Goal: Transaction & Acquisition: Book appointment/travel/reservation

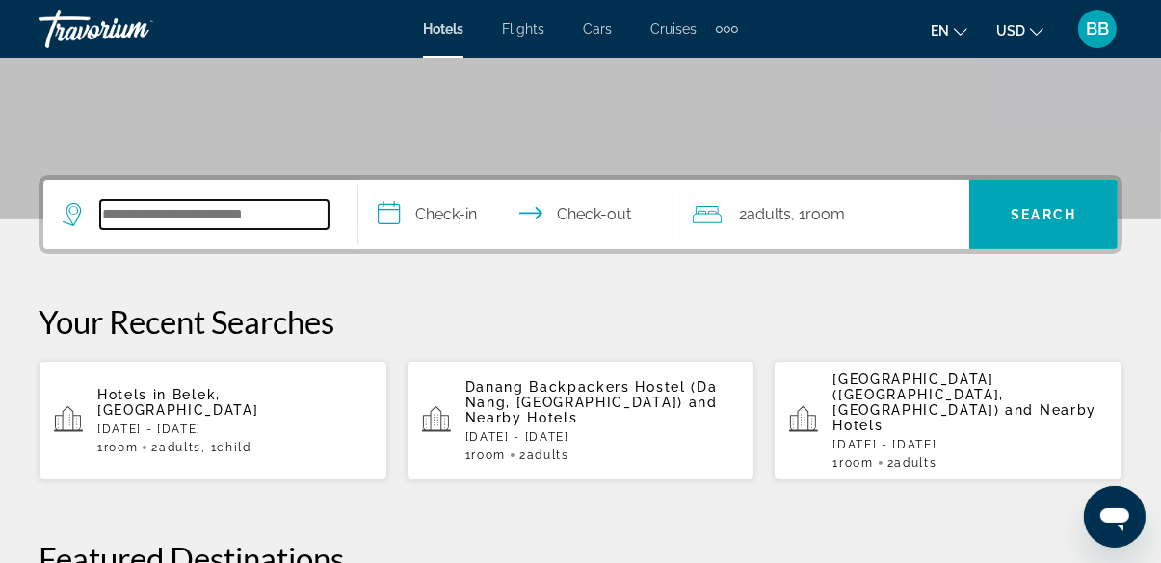
click at [248, 214] on input "Search widget" at bounding box center [214, 214] width 228 height 29
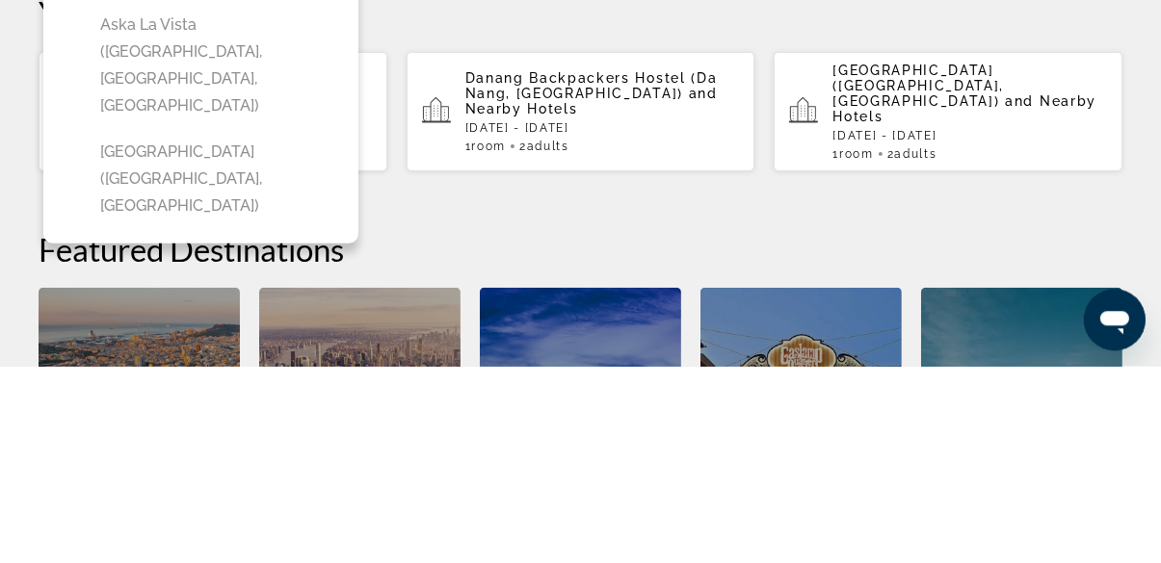
scroll to position [470, 0]
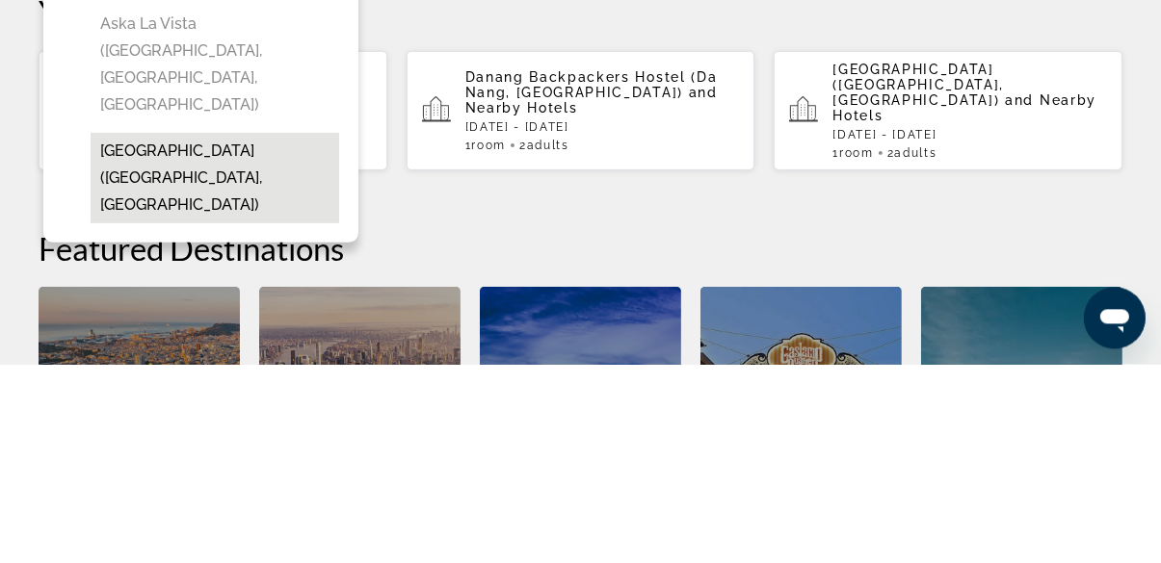
click at [252, 331] on button "[GEOGRAPHIC_DATA] ([GEOGRAPHIC_DATA], [GEOGRAPHIC_DATA])" at bounding box center [215, 376] width 248 height 91
type input "**********"
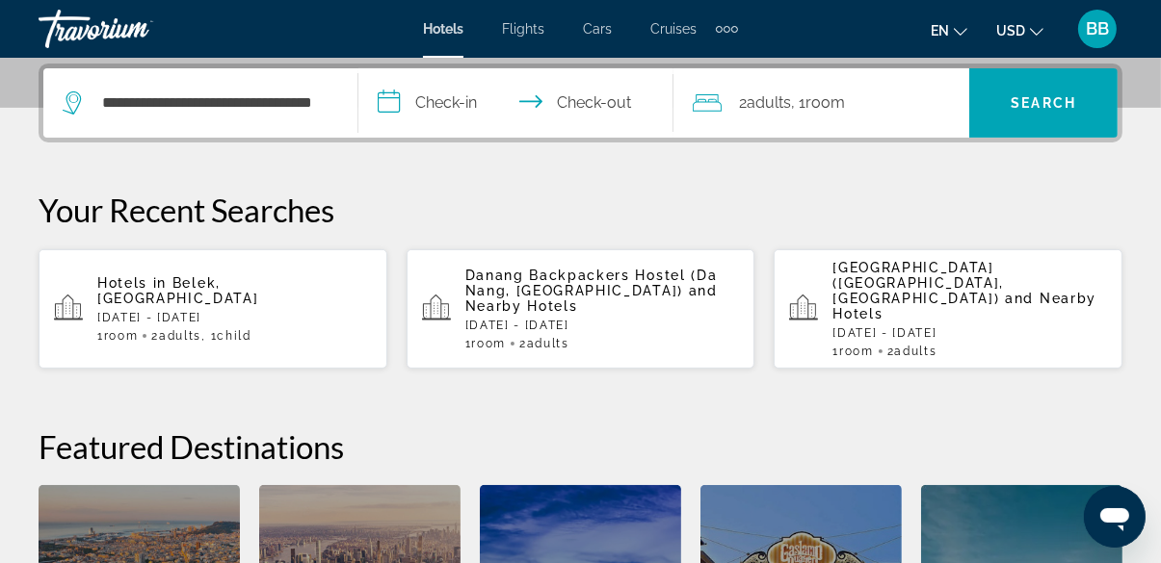
click at [447, 98] on input "**********" at bounding box center [519, 105] width 323 height 75
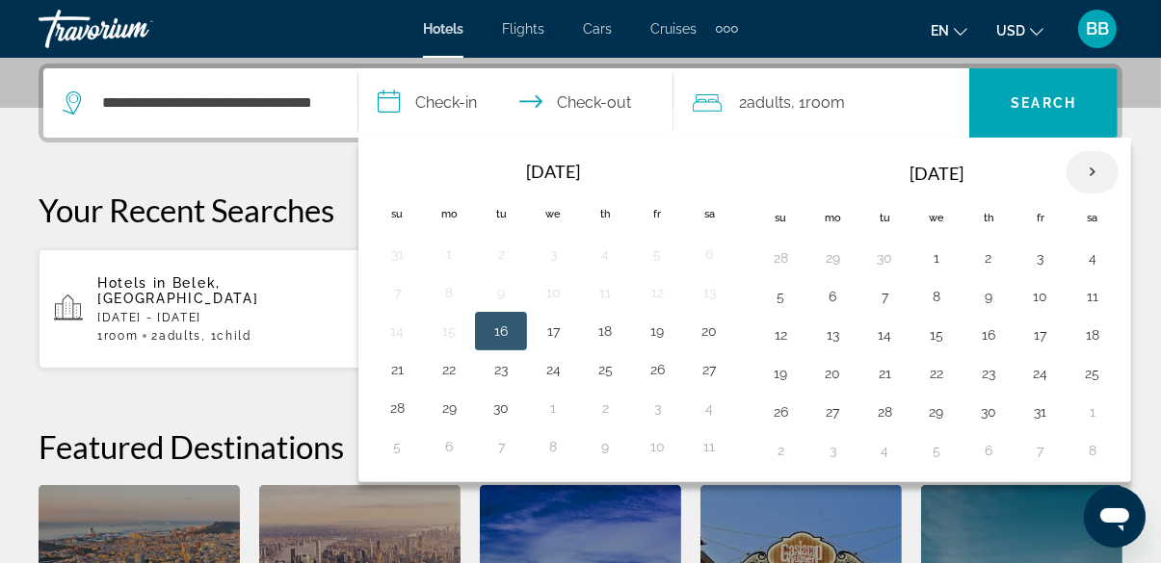
click at [1103, 173] on th "Next month" at bounding box center [1092, 172] width 52 height 42
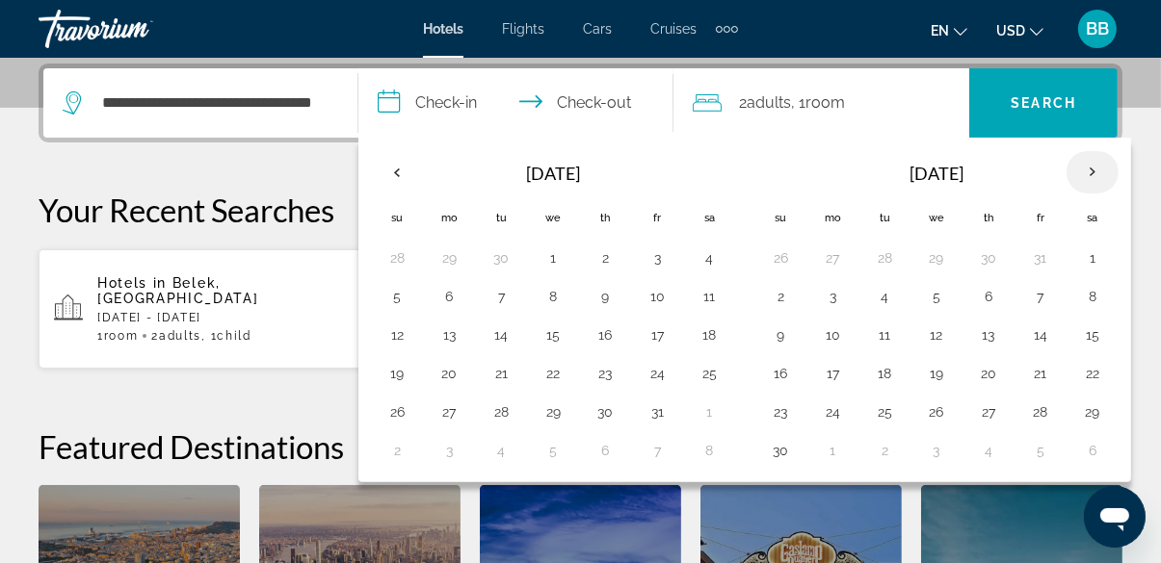
click at [1096, 182] on th "Next month" at bounding box center [1092, 172] width 52 height 42
click at [829, 341] on button "15" at bounding box center [832, 335] width 31 height 27
click at [775, 383] on button "21" at bounding box center [780, 373] width 31 height 27
type input "**********"
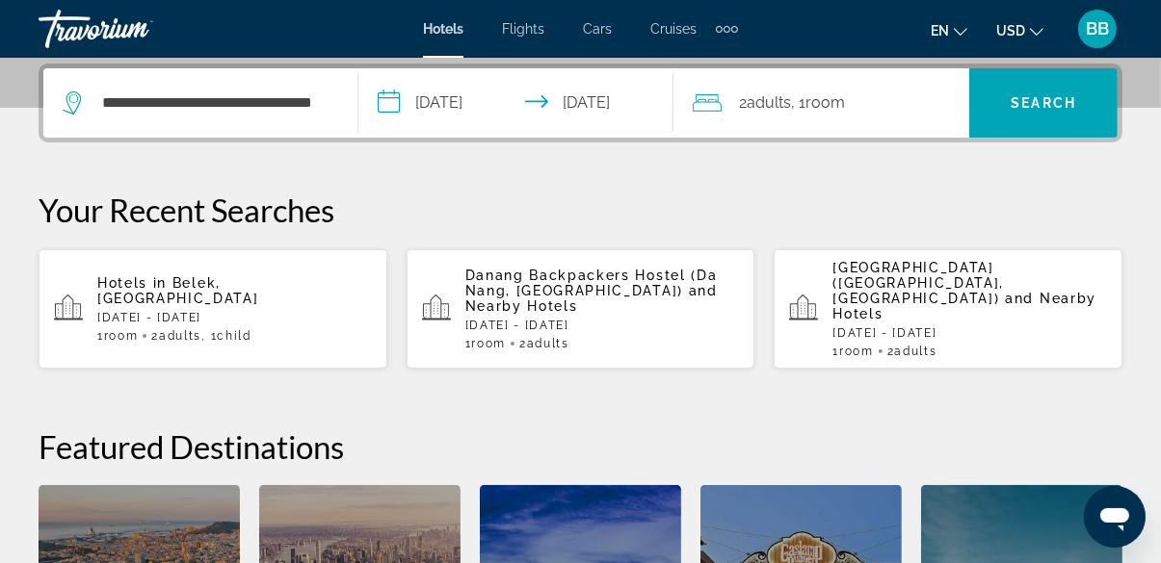
click at [749, 112] on span "2 Adult Adults" at bounding box center [765, 103] width 52 height 27
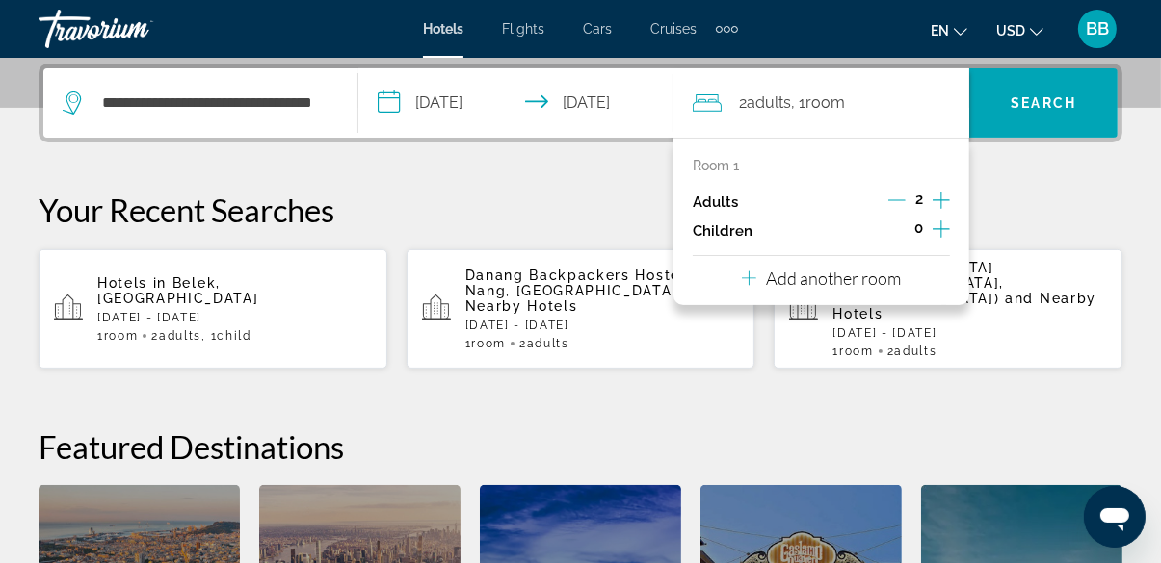
click at [891, 202] on icon "Decrement adults" at bounding box center [896, 200] width 17 height 17
click at [932, 236] on icon "Increment children" at bounding box center [940, 229] width 17 height 23
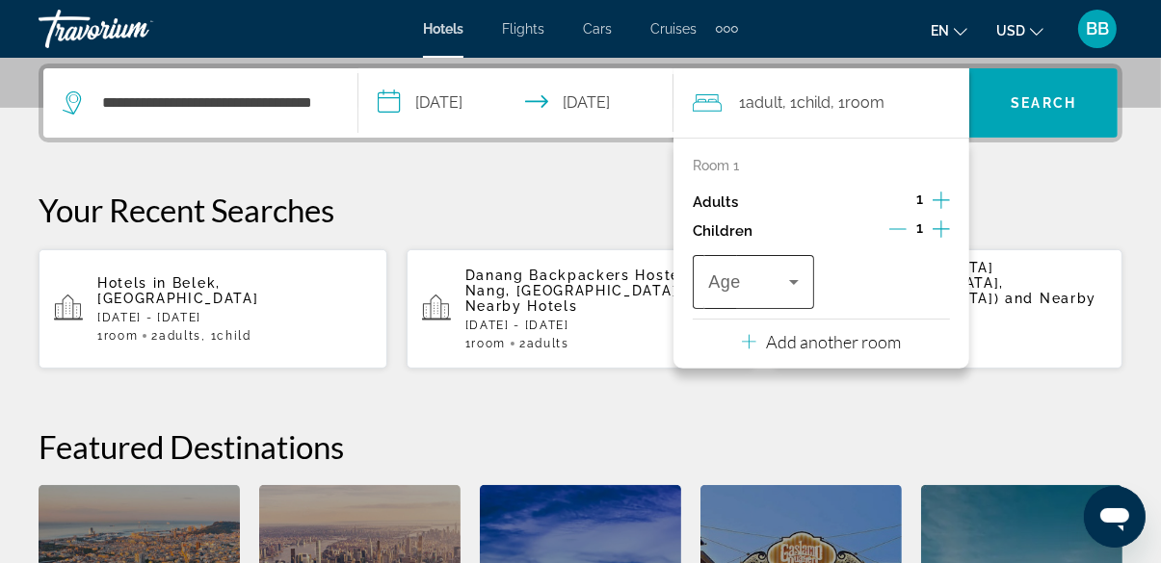
click at [798, 292] on icon "Travelers: 1 adult, 1 child" at bounding box center [793, 282] width 23 height 23
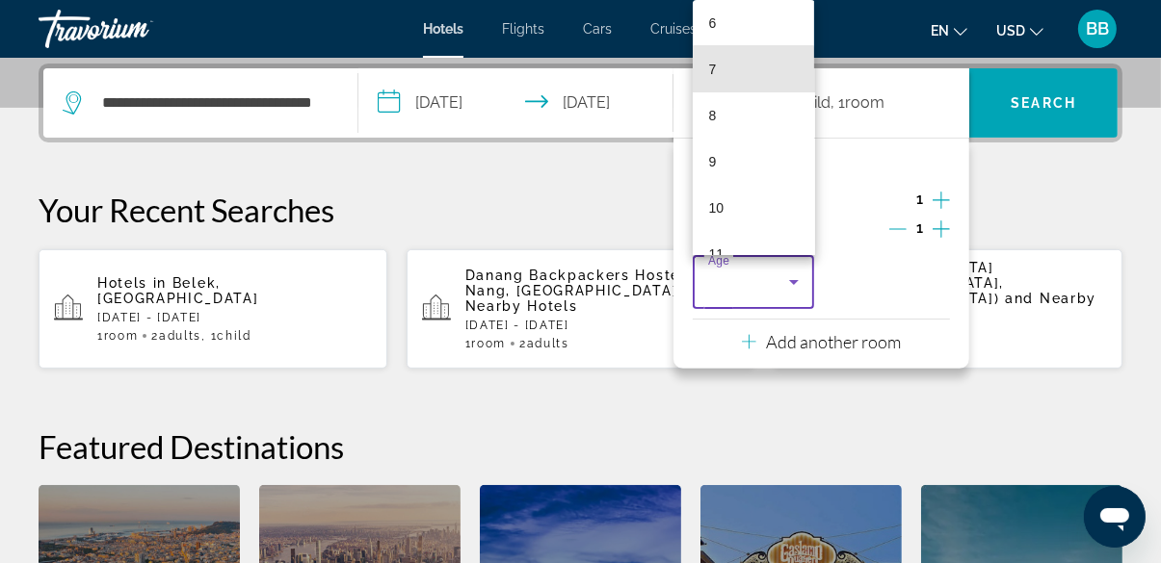
scroll to position [285, 0]
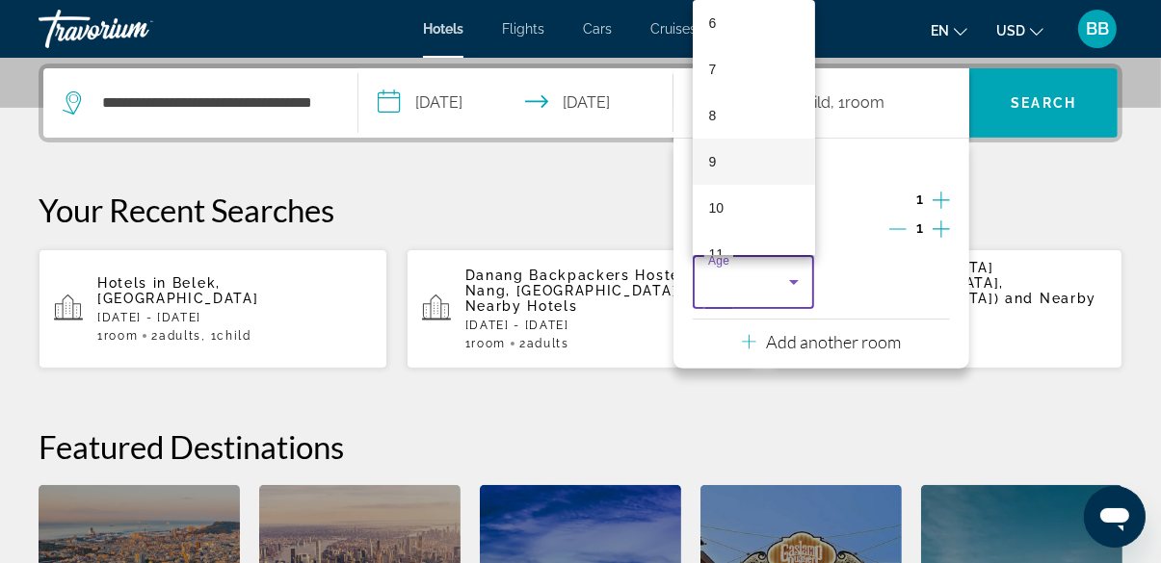
click at [736, 166] on mat-option "9" at bounding box center [753, 162] width 121 height 46
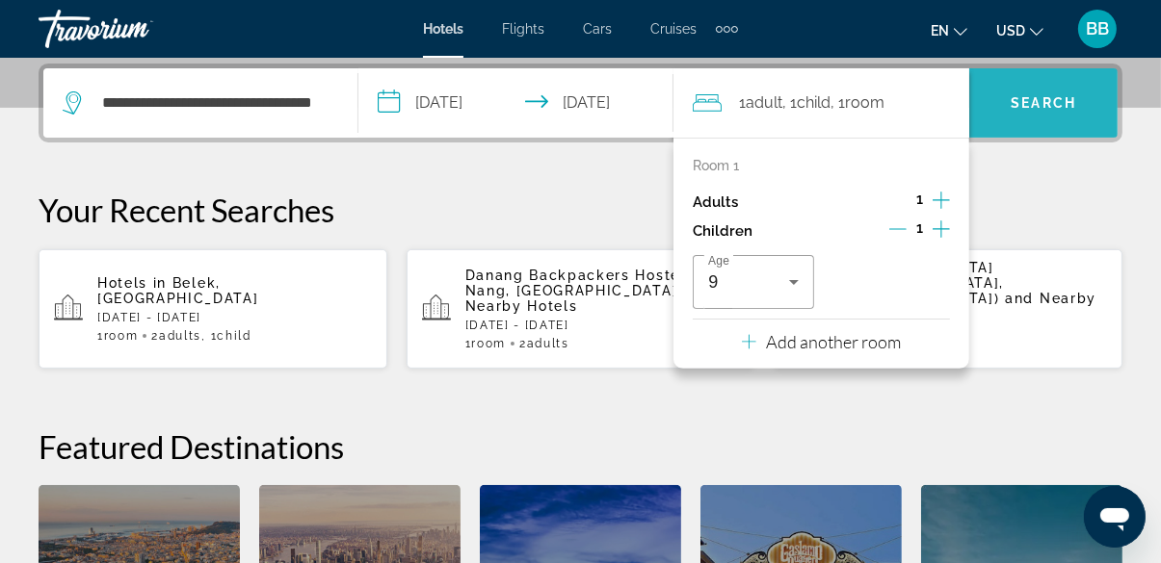
click at [1033, 110] on span "Search widget" at bounding box center [1043, 103] width 148 height 46
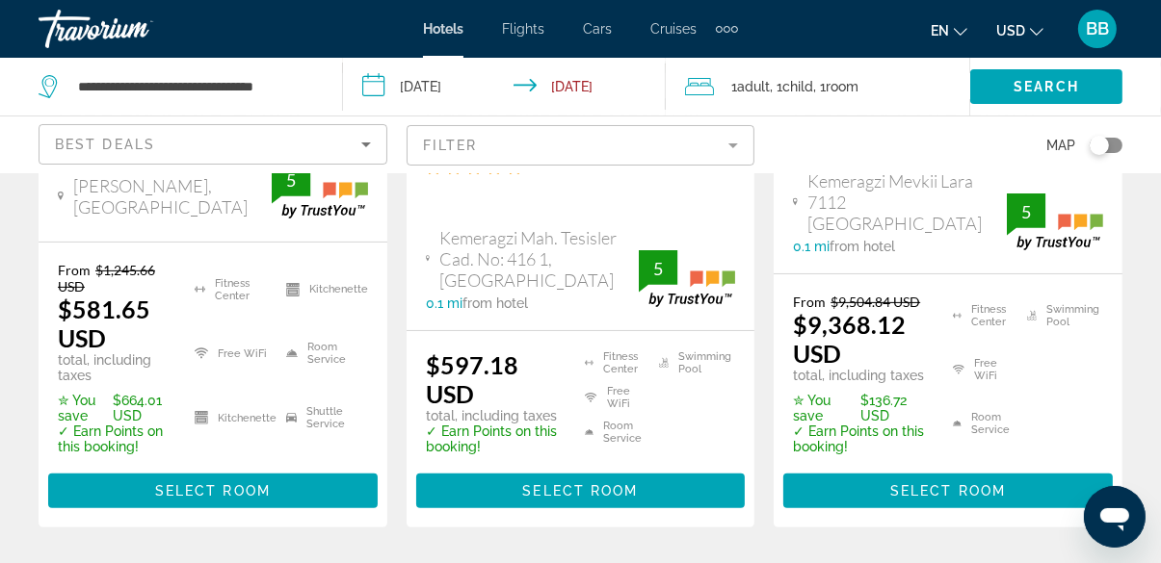
scroll to position [482, 0]
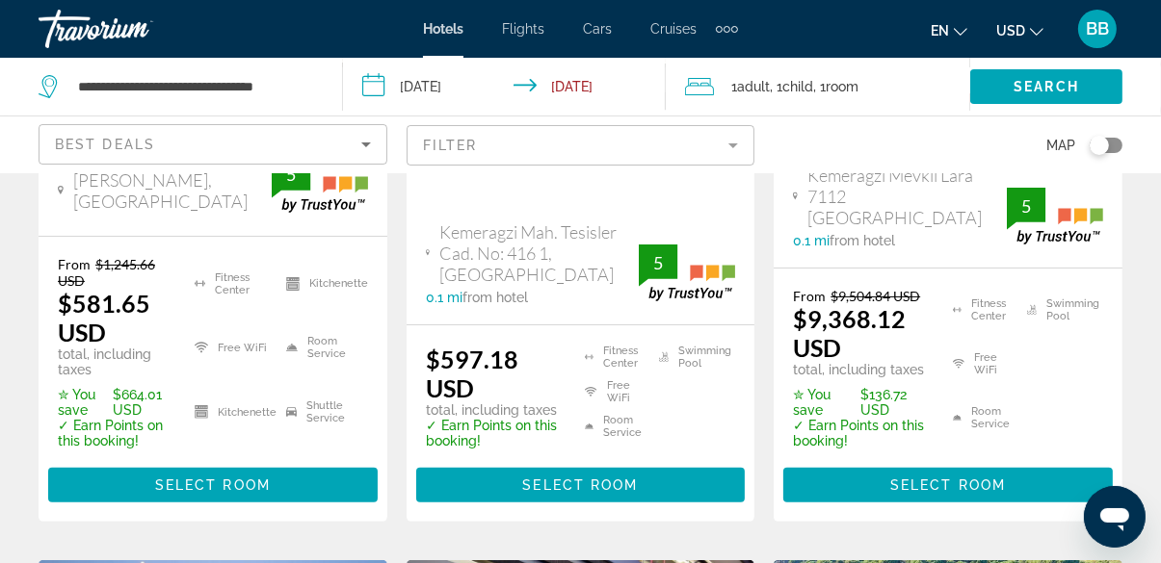
click at [115, 442] on p "✓ Earn Points on this booking!" at bounding box center [114, 433] width 113 height 31
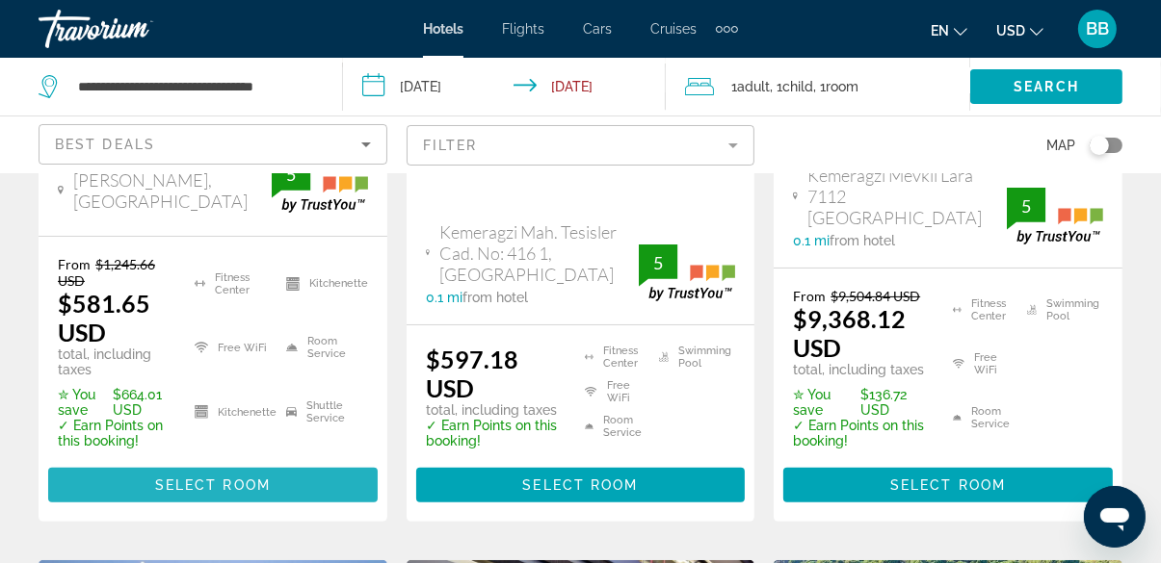
click at [151, 484] on span "Main content" at bounding box center [212, 485] width 329 height 46
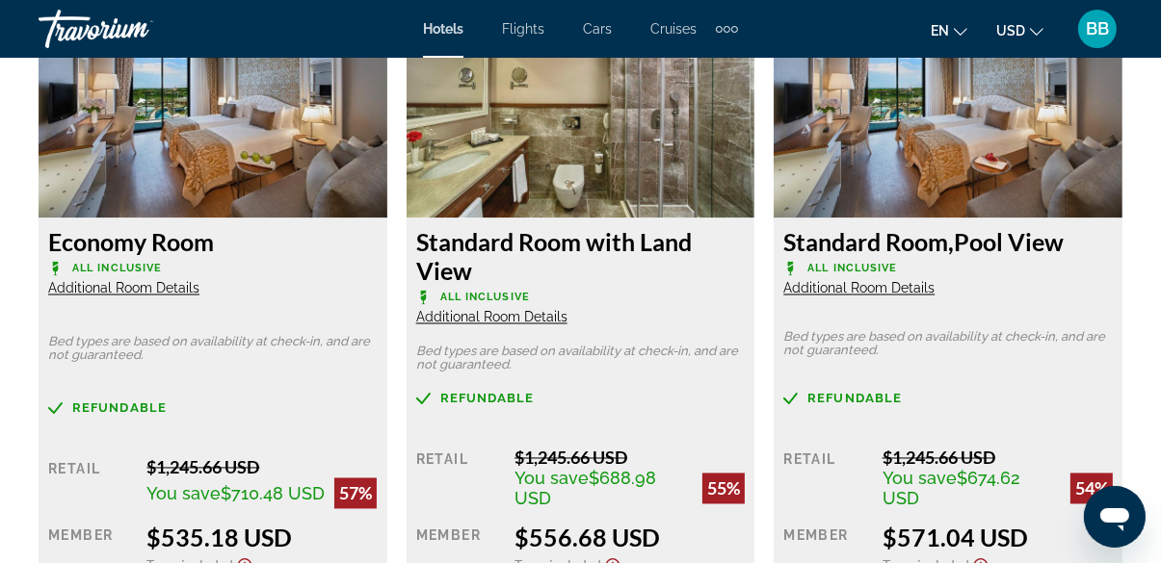
scroll to position [3102, 0]
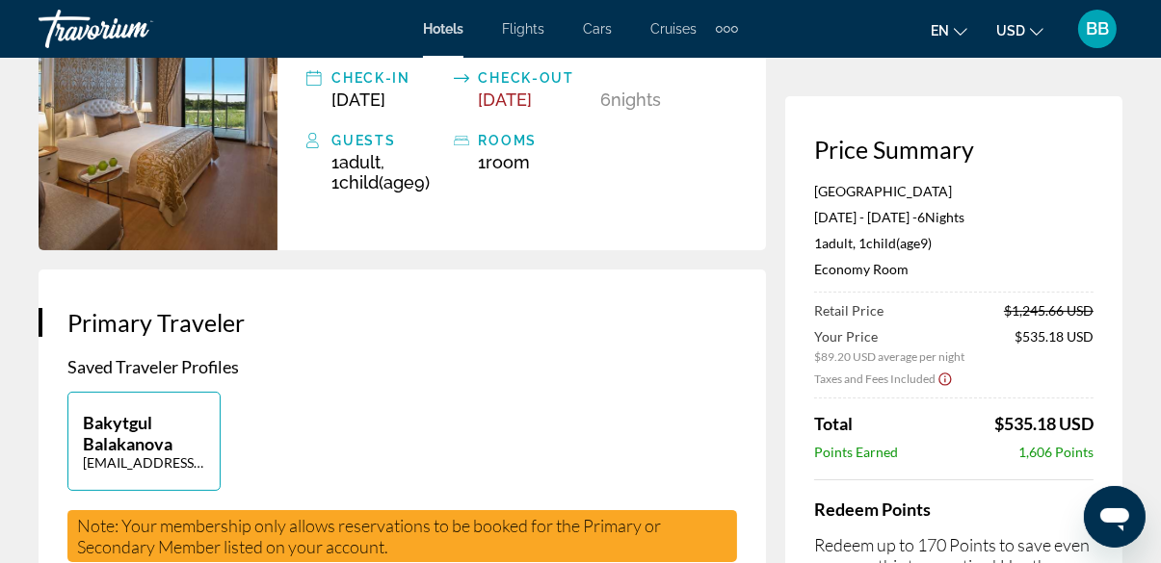
scroll to position [210, 0]
